Goal: Information Seeking & Learning: Learn about a topic

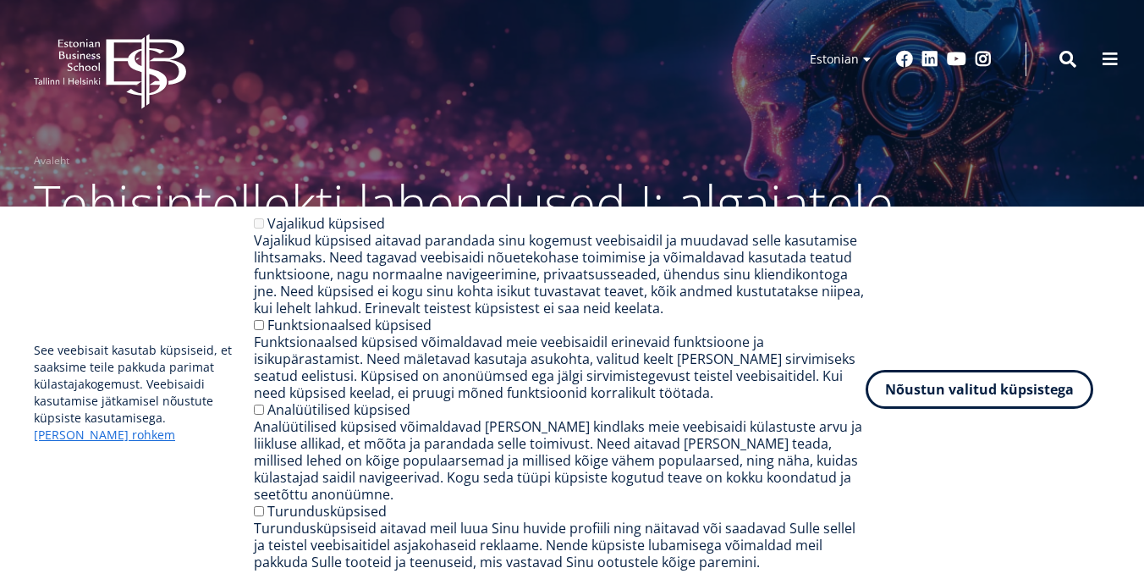
click at [932, 396] on button "Nõustun valitud küpsistega" at bounding box center [980, 389] width 228 height 39
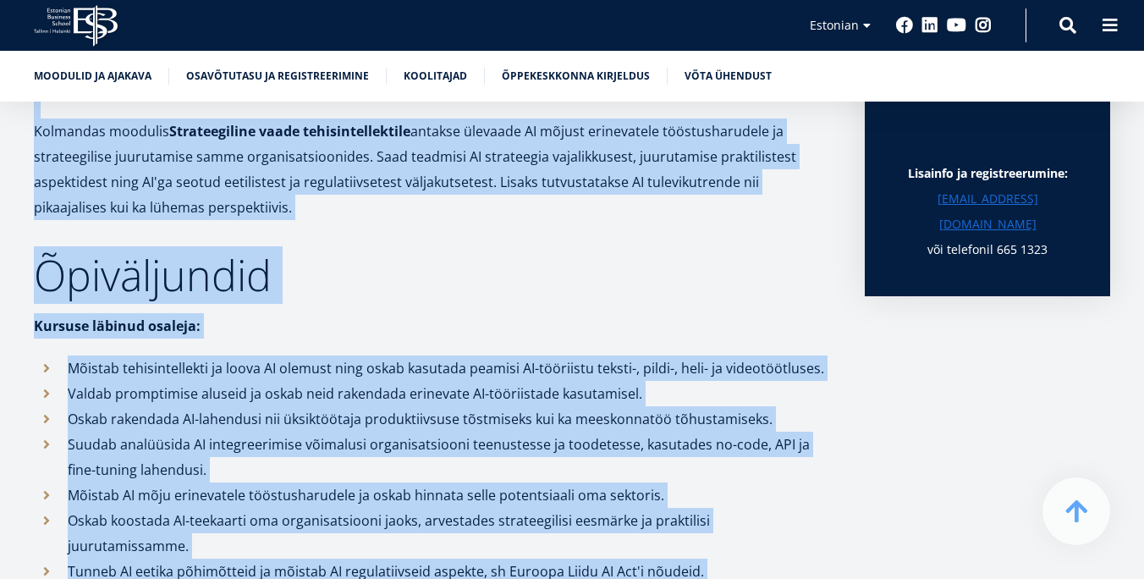
scroll to position [1523, 0]
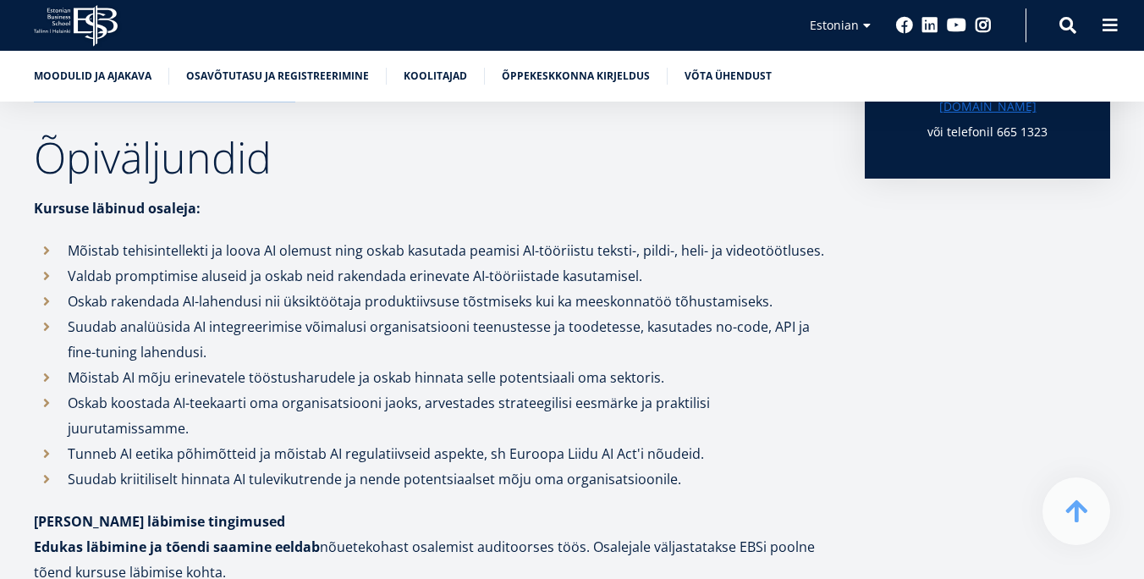
drag, startPoint x: 32, startPoint y: 115, endPoint x: 282, endPoint y: 117, distance: 249.7
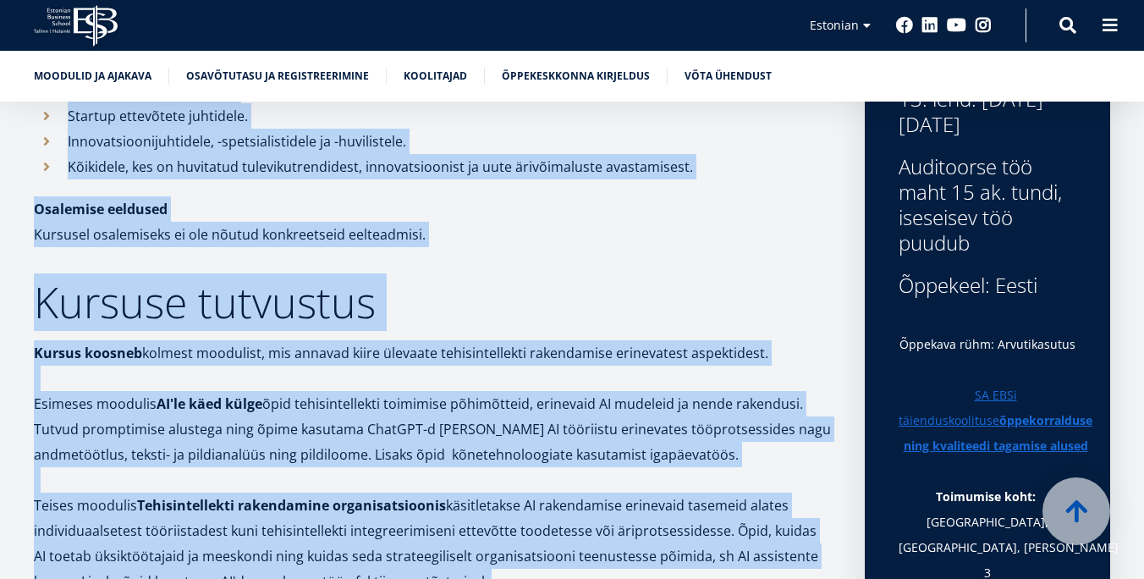
scroll to position [901, 0]
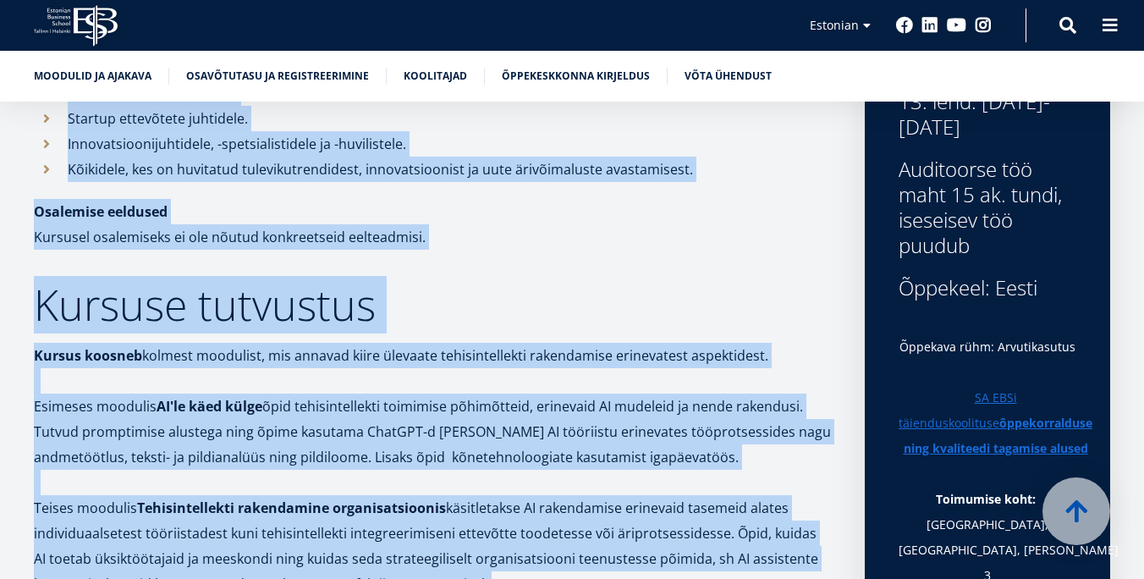
copy div "Lore ipsum dolo sitame CO-ad? Elitseddoeiusmo temporinci U: laboreetdo magnaa e…"
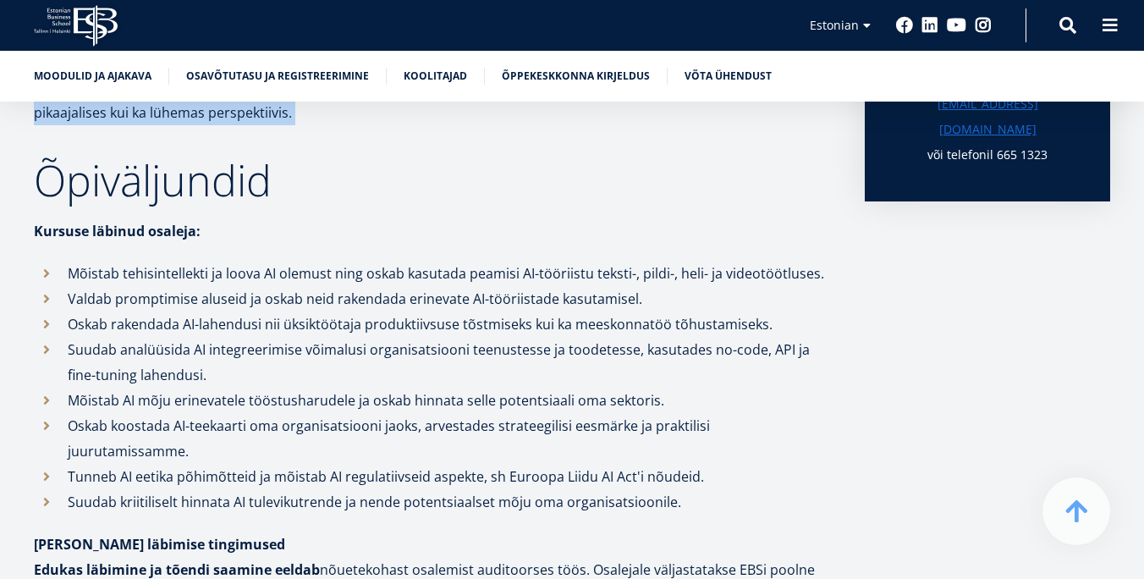
scroll to position [1496, 0]
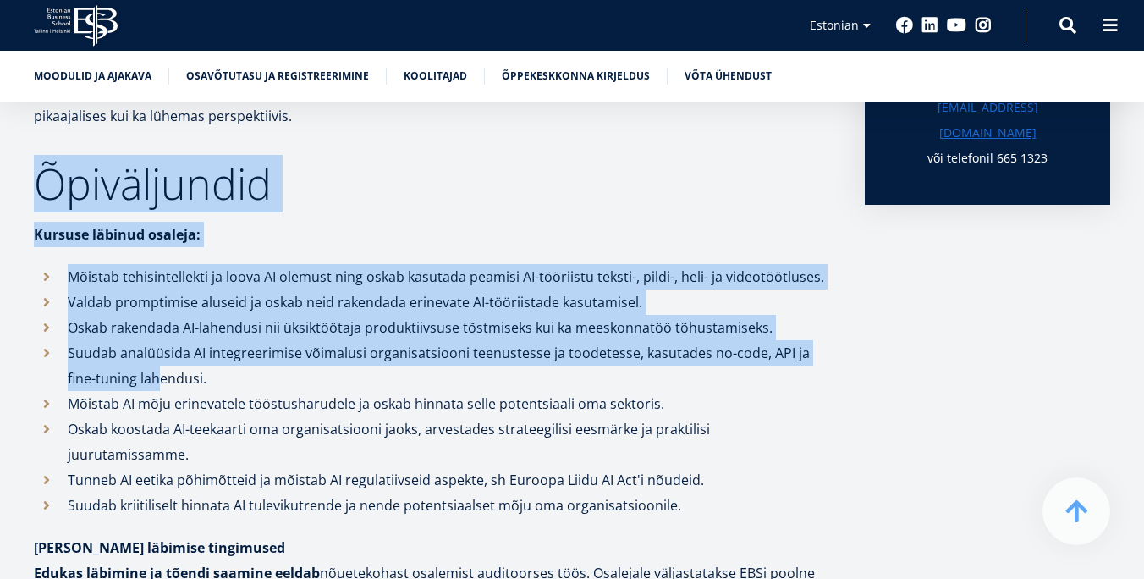
drag, startPoint x: 41, startPoint y: 181, endPoint x: 130, endPoint y: 375, distance: 213.2
click at [192, 265] on li "Mõistab tehisintellekti ja loova AI olemust ning oskab kasutada peamisi AI-töör…" at bounding box center [432, 276] width 797 height 25
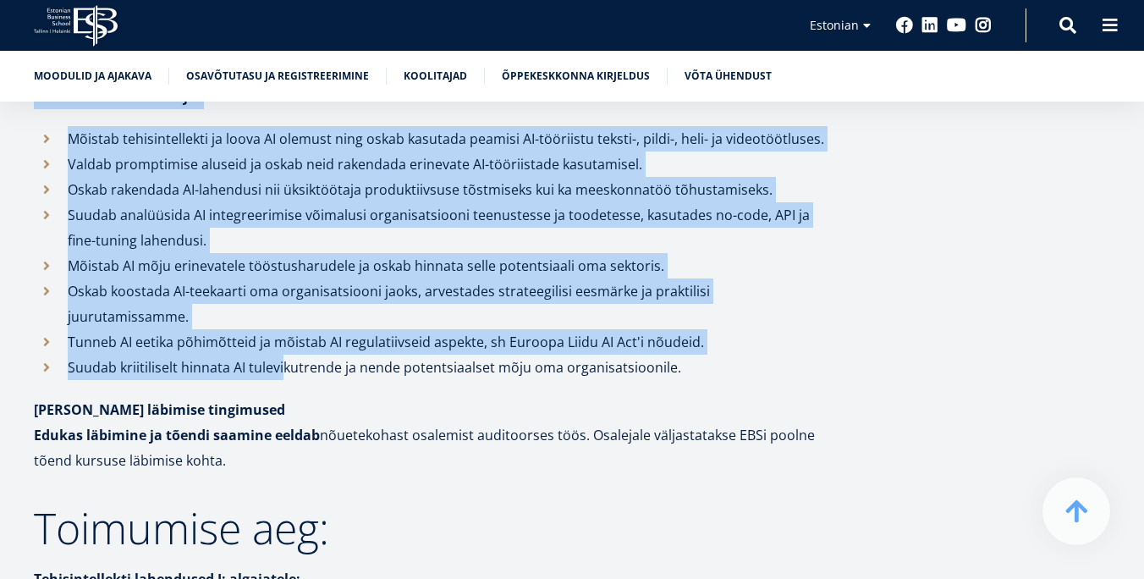
scroll to position [1643, 0]
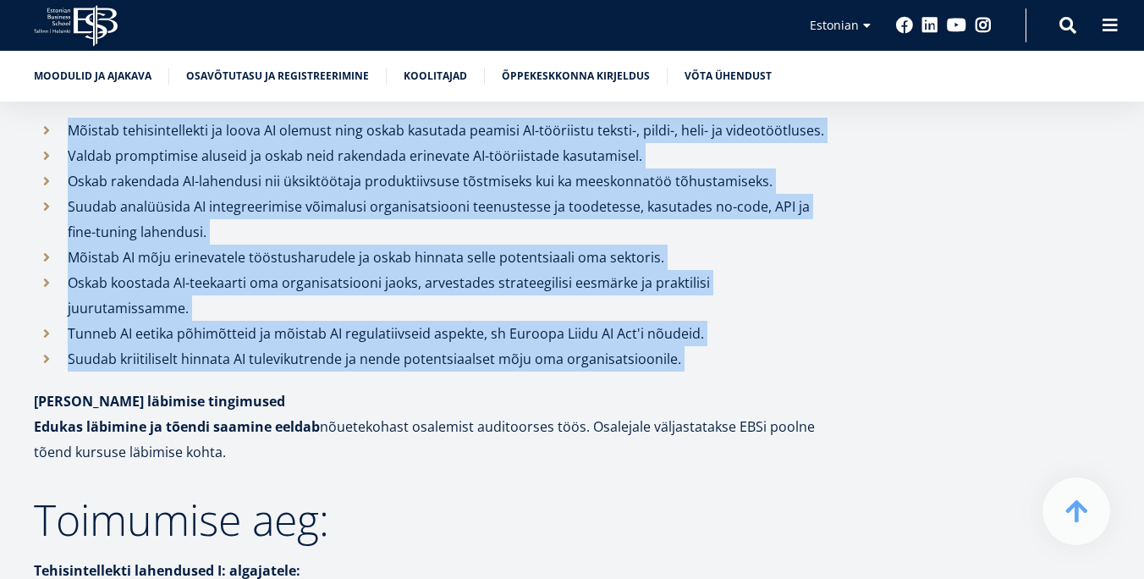
drag, startPoint x: 41, startPoint y: 191, endPoint x: 727, endPoint y: 358, distance: 706.4
copy div "Lore ipsum dolo sitame CO-ad? Elitseddoeiusmo temporinci U: laboreetdo magnaa e…"
click at [515, 196] on li "Suudab analüüsida AI integreerimise võimalusi organisatsiooni teenustesse ja to…" at bounding box center [432, 219] width 797 height 51
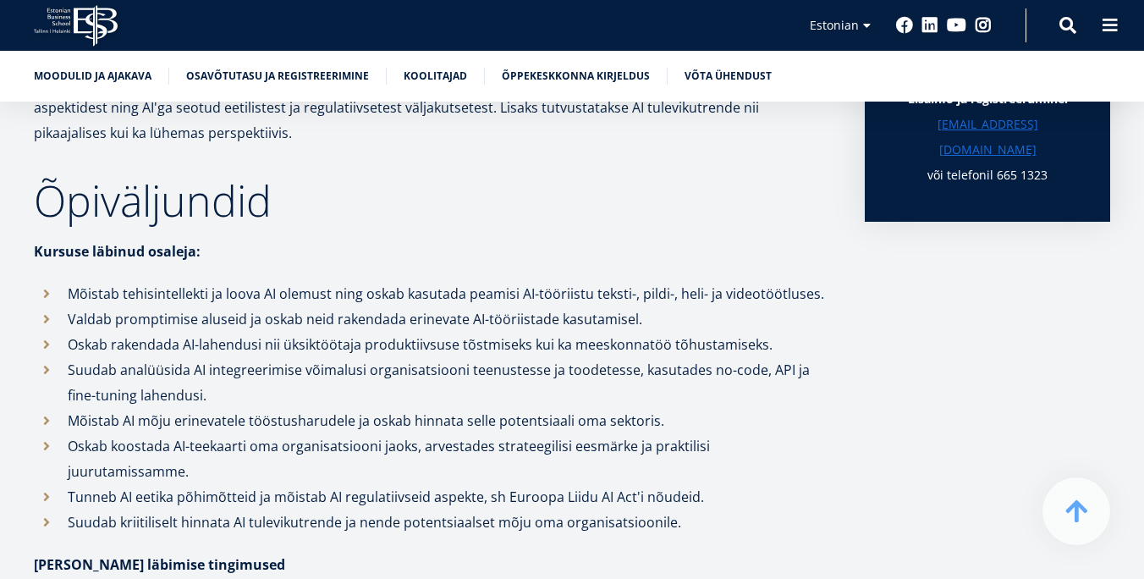
scroll to position [1476, 0]
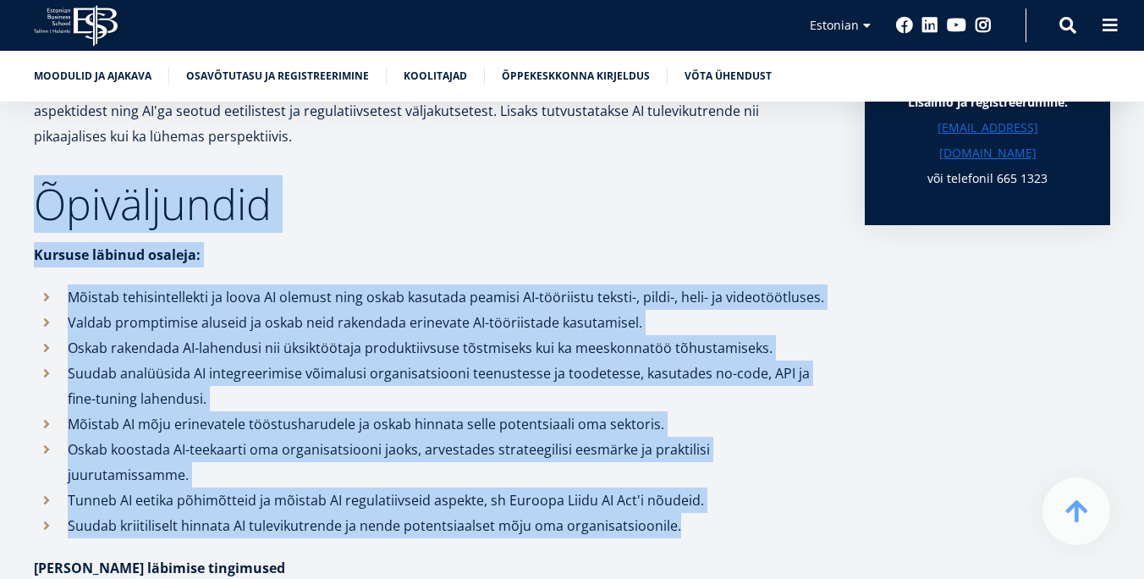
drag, startPoint x: 36, startPoint y: 197, endPoint x: 720, endPoint y: 499, distance: 747.3
copy div "Õpiväljundid Kursuse läbinud osaleja: Mõistab tehisintellekti ja loova AI olemu…"
